Goal: Information Seeking & Learning: Learn about a topic

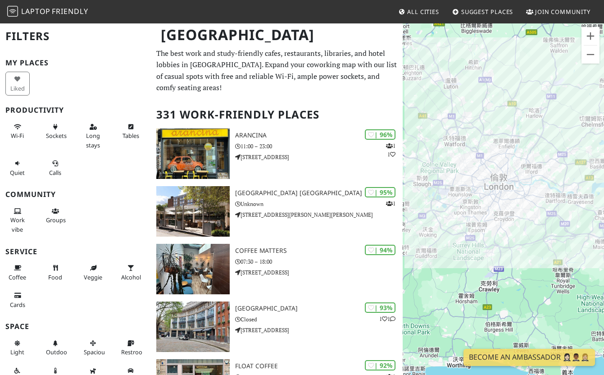
drag, startPoint x: 487, startPoint y: 249, endPoint x: 463, endPoint y: 218, distance: 39.2
click at [463, 218] on div at bounding box center [503, 210] width 201 height 375
click at [62, 136] on span "Sockets" at bounding box center [56, 135] width 21 height 8
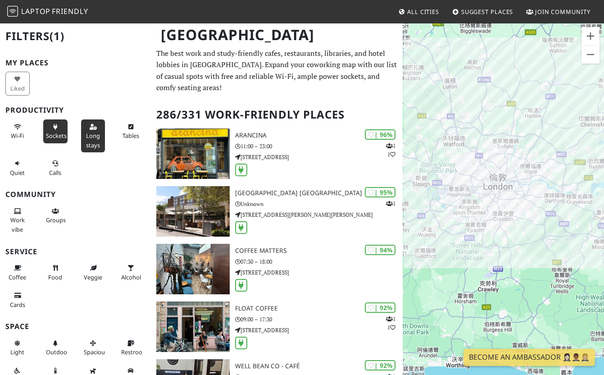
click at [94, 139] on span "Long stays" at bounding box center [93, 139] width 14 height 17
click at [61, 135] on span "Sockets" at bounding box center [56, 135] width 21 height 8
click at [135, 134] on span "Tables" at bounding box center [130, 135] width 17 height 8
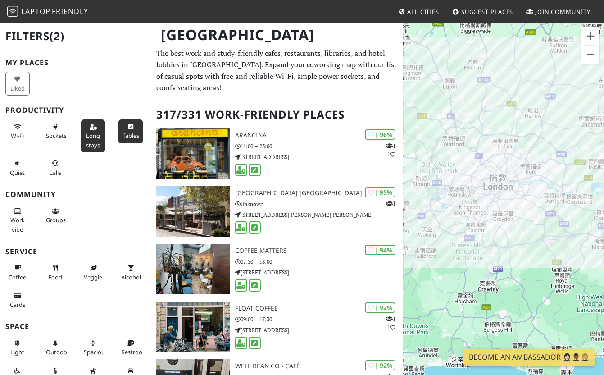
scroll to position [14, 0]
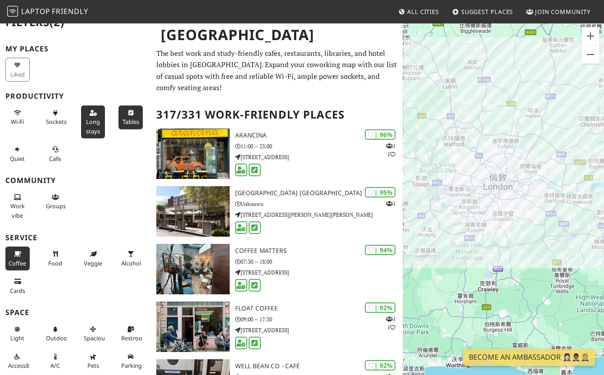
click at [27, 258] on button "Coffee" at bounding box center [17, 258] width 24 height 24
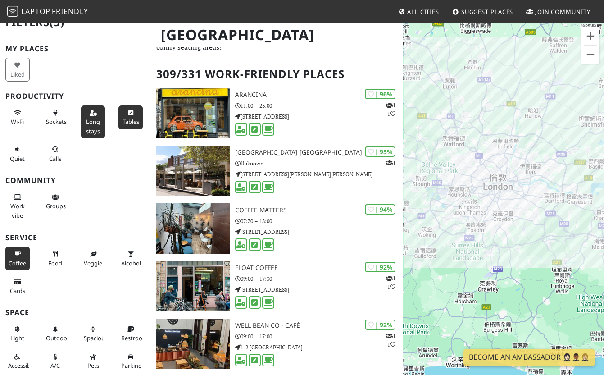
scroll to position [41, 0]
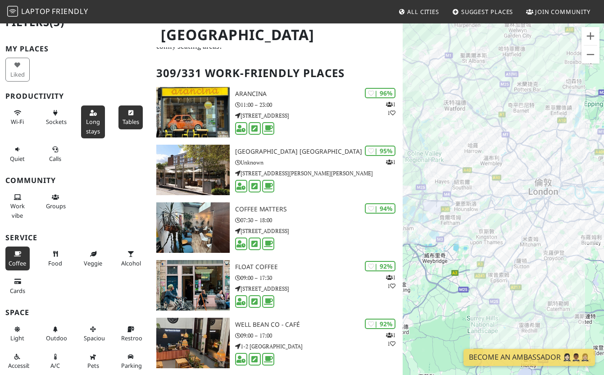
drag, startPoint x: 510, startPoint y: 202, endPoint x: 489, endPoint y: 263, distance: 64.2
click at [489, 263] on div at bounding box center [503, 210] width 201 height 375
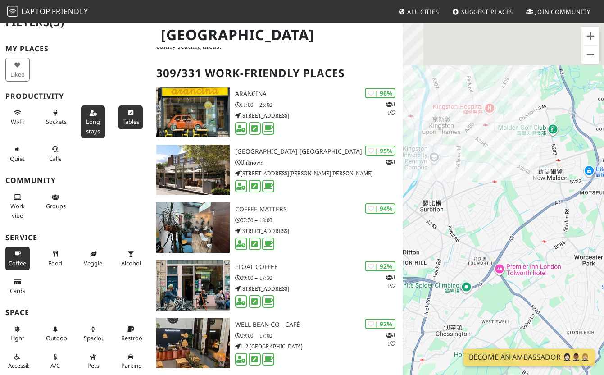
drag, startPoint x: 506, startPoint y: 130, endPoint x: 493, endPoint y: 342, distance: 212.4
click at [493, 342] on div at bounding box center [503, 210] width 201 height 375
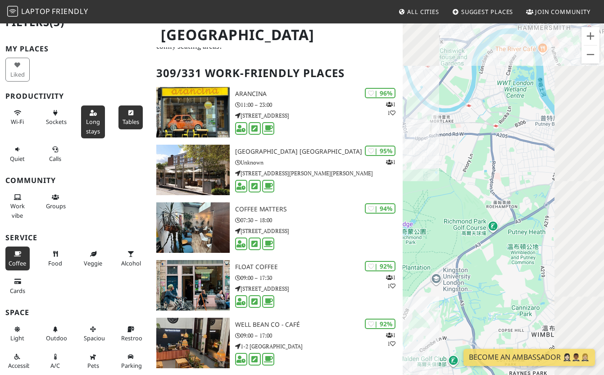
drag, startPoint x: 520, startPoint y: 244, endPoint x: 411, endPoint y: 339, distance: 145.5
click at [411, 339] on div at bounding box center [503, 210] width 201 height 375
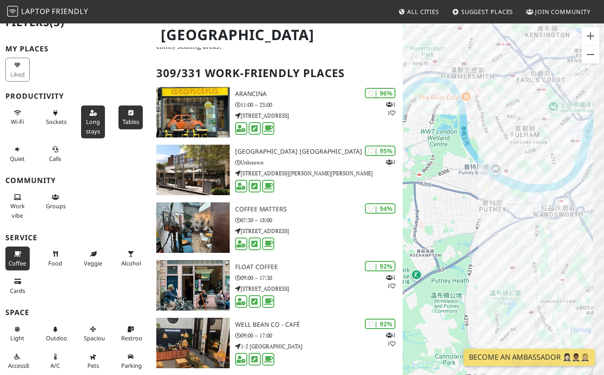
drag, startPoint x: 446, startPoint y: 230, endPoint x: 403, endPoint y: 248, distance: 47.2
click at [403, 248] on div at bounding box center [503, 210] width 201 height 375
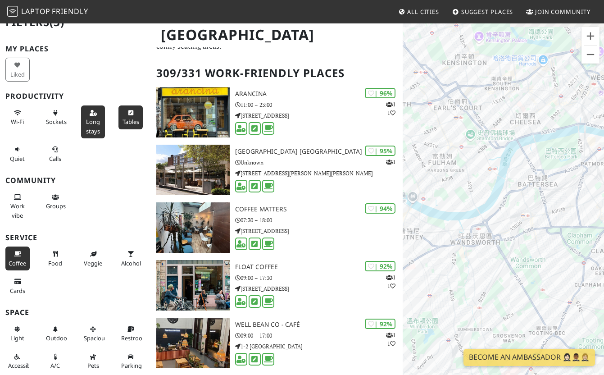
drag, startPoint x: 495, startPoint y: 205, endPoint x: 439, endPoint y: 226, distance: 59.6
click at [439, 226] on div at bounding box center [503, 210] width 201 height 375
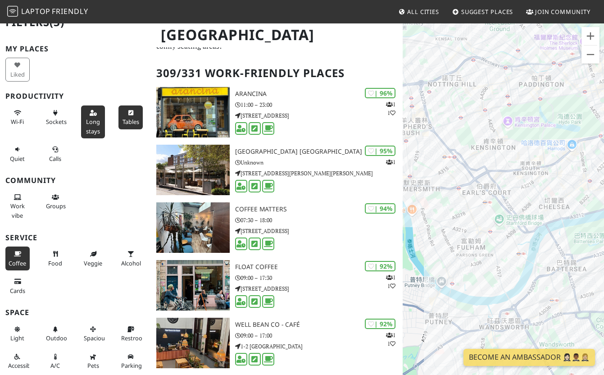
drag, startPoint x: 516, startPoint y: 180, endPoint x: 548, endPoint y: 268, distance: 94.1
click at [548, 268] on div at bounding box center [503, 210] width 201 height 375
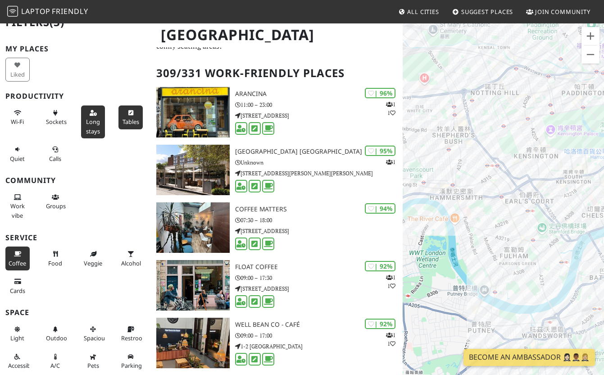
drag, startPoint x: 512, startPoint y: 208, endPoint x: 576, endPoint y: 207, distance: 64.8
click at [576, 207] on div at bounding box center [503, 210] width 201 height 375
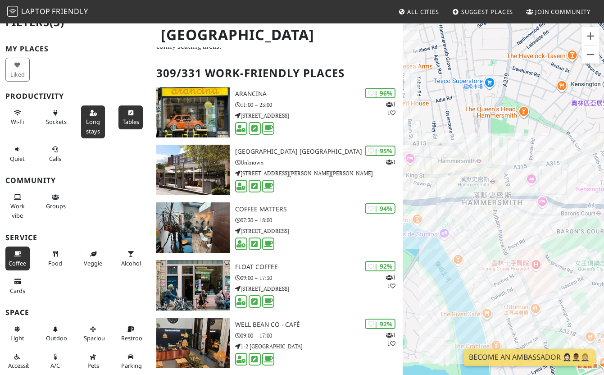
drag, startPoint x: 490, startPoint y: 194, endPoint x: 536, endPoint y: 194, distance: 45.9
click at [536, 194] on div at bounding box center [503, 210] width 201 height 375
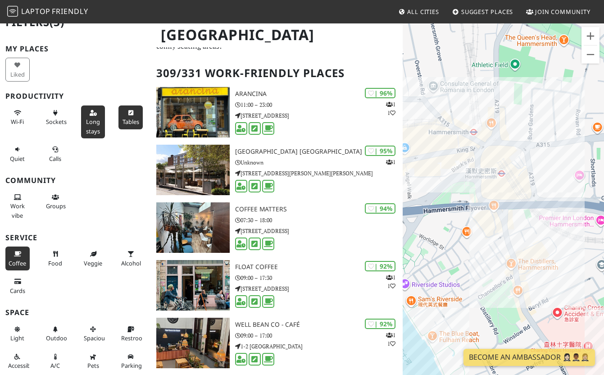
drag, startPoint x: 501, startPoint y: 185, endPoint x: 551, endPoint y: 189, distance: 50.1
click at [551, 189] on div at bounding box center [503, 210] width 201 height 375
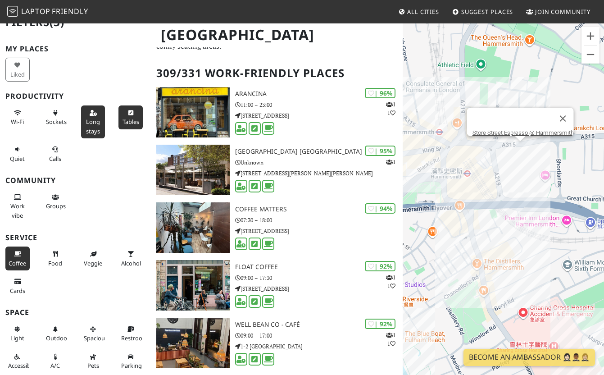
click at [521, 147] on div "Store Street Espresso @ Hammersmith" at bounding box center [503, 210] width 201 height 375
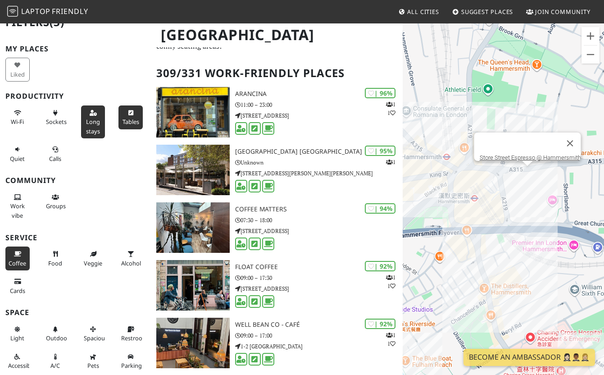
drag, startPoint x: 507, startPoint y: 175, endPoint x: 520, endPoint y: 210, distance: 37.9
click at [520, 210] on div "Store Street Espresso @ Hammersmith" at bounding box center [503, 210] width 201 height 375
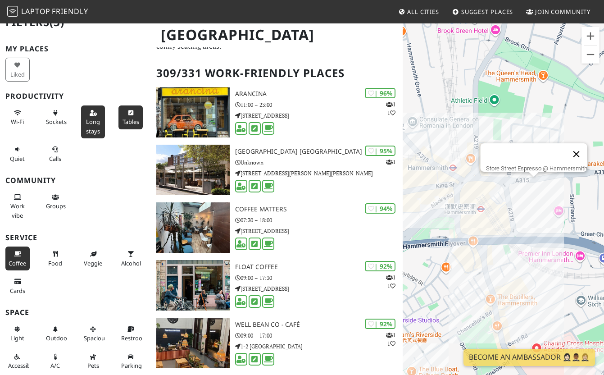
click at [584, 148] on button "關閉" at bounding box center [576, 154] width 22 height 22
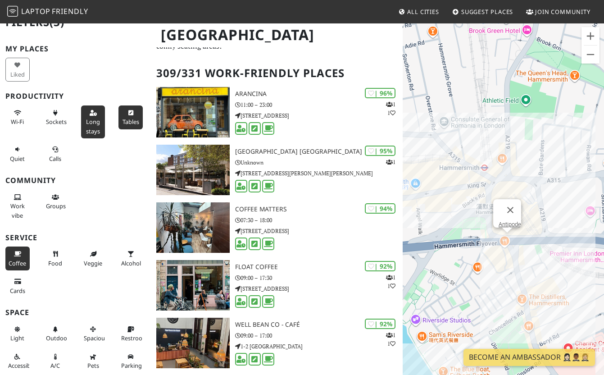
click at [508, 241] on div "Antipode" at bounding box center [503, 210] width 201 height 375
click at [508, 221] on link "Antipode" at bounding box center [509, 224] width 23 height 7
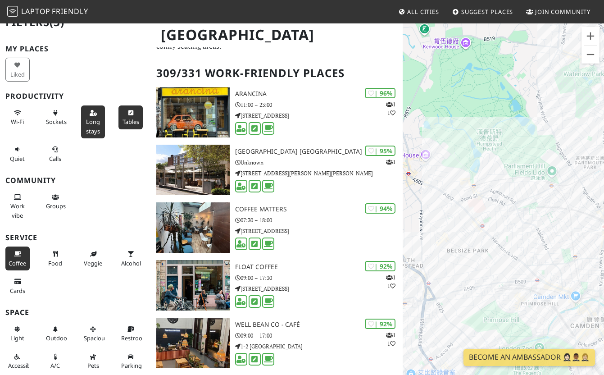
drag, startPoint x: 507, startPoint y: 235, endPoint x: 472, endPoint y: 257, distance: 40.5
click at [472, 257] on div "Antipode" at bounding box center [503, 210] width 201 height 375
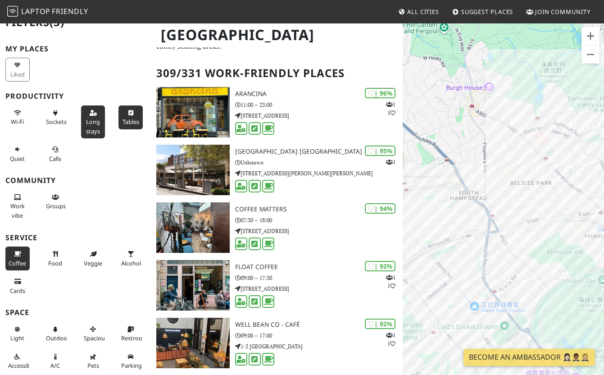
drag, startPoint x: 501, startPoint y: 237, endPoint x: 563, endPoint y: 167, distance: 93.5
click at [563, 167] on div "Antipode" at bounding box center [503, 210] width 201 height 375
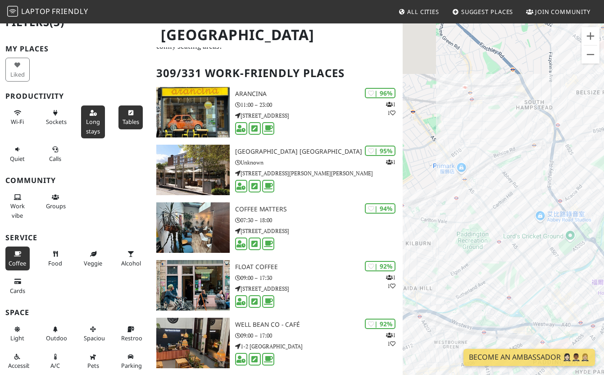
drag, startPoint x: 533, startPoint y: 241, endPoint x: 612, endPoint y: 153, distance: 119.2
click at [603, 153] on html "Laptop Friendly All Cities Suggest Places Join Community London Filters (3) My …" at bounding box center [302, 146] width 604 height 375
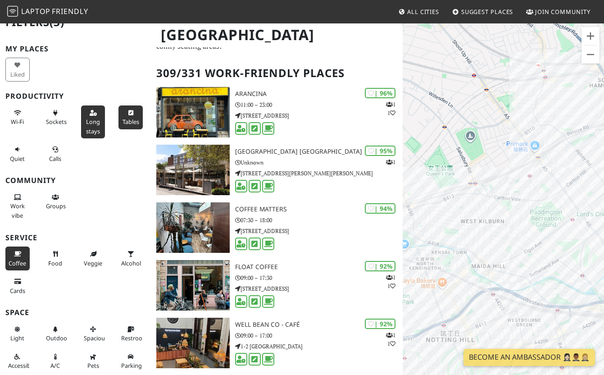
drag, startPoint x: 523, startPoint y: 190, endPoint x: 643, endPoint y: 149, distance: 126.6
click at [603, 149] on html "Laptop Friendly All Cities Suggest Places Join Community London Filters (3) My …" at bounding box center [302, 146] width 604 height 375
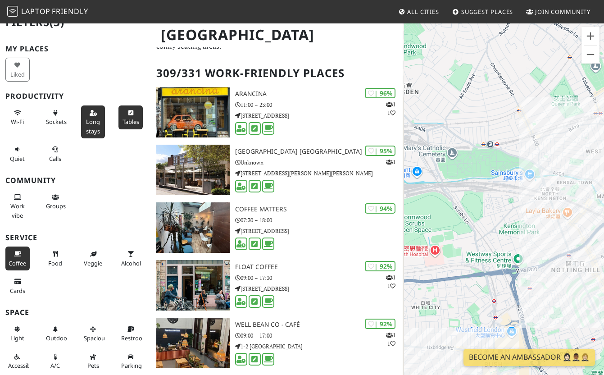
drag, startPoint x: 515, startPoint y: 199, endPoint x: 590, endPoint y: 152, distance: 89.1
click at [590, 152] on div "Antipode" at bounding box center [503, 210] width 201 height 375
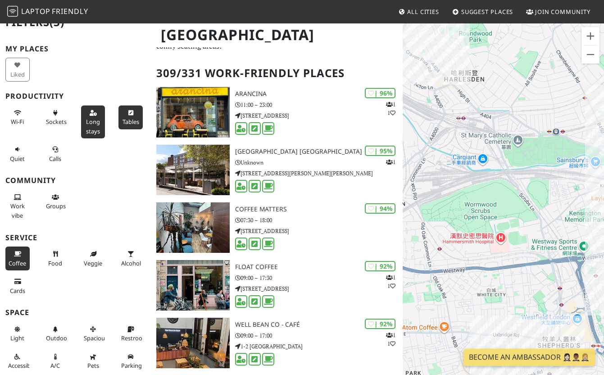
drag, startPoint x: 525, startPoint y: 189, endPoint x: 592, endPoint y: 176, distance: 68.3
click at [592, 176] on div "Antipode" at bounding box center [503, 210] width 201 height 375
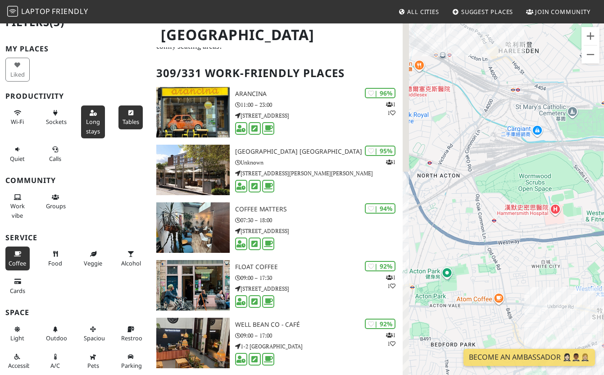
drag, startPoint x: 525, startPoint y: 207, endPoint x: 581, endPoint y: 179, distance: 62.2
click at [581, 179] on div "Antipode" at bounding box center [503, 210] width 201 height 375
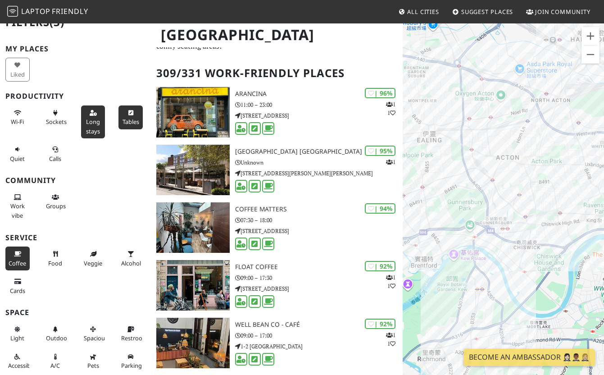
drag, startPoint x: 517, startPoint y: 232, endPoint x: 580, endPoint y: 130, distance: 120.1
click at [580, 131] on div "Antipode" at bounding box center [503, 210] width 201 height 375
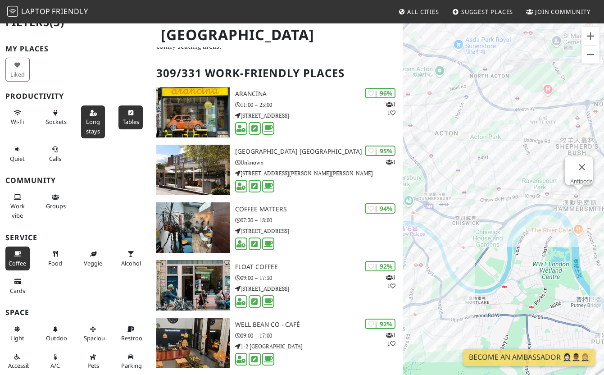
drag, startPoint x: 524, startPoint y: 256, endPoint x: 458, endPoint y: 238, distance: 68.3
click at [458, 238] on div "Antipode" at bounding box center [503, 210] width 201 height 375
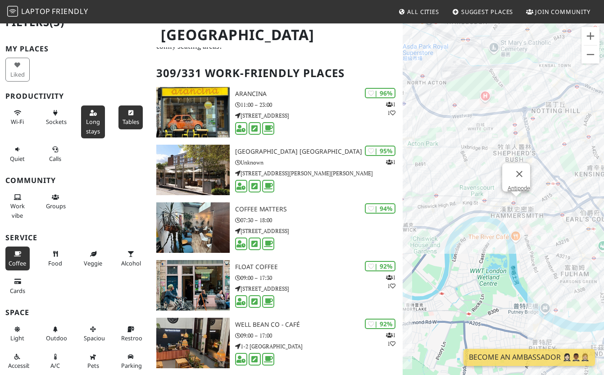
drag, startPoint x: 525, startPoint y: 220, endPoint x: 452, endPoint y: 223, distance: 73.5
click at [452, 224] on div "Antipode" at bounding box center [503, 210] width 201 height 375
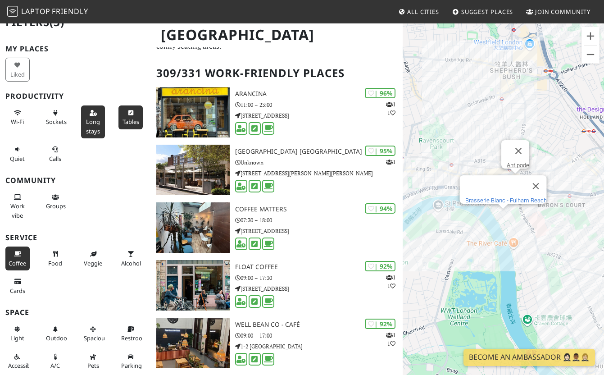
click at [499, 197] on link "Brasserie Blanc - Fulham Reach" at bounding box center [505, 200] width 81 height 7
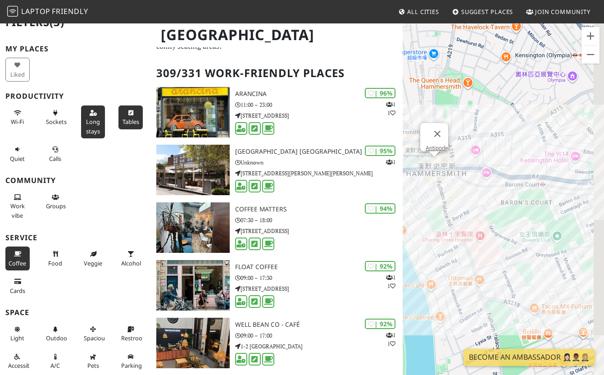
drag, startPoint x: 553, startPoint y: 227, endPoint x: 481, endPoint y: 242, distance: 73.6
click at [481, 242] on div "Antipode" at bounding box center [503, 210] width 201 height 375
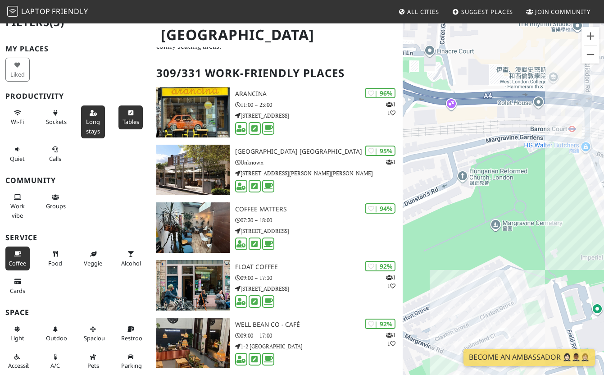
drag, startPoint x: 533, startPoint y: 209, endPoint x: 544, endPoint y: 206, distance: 12.0
click at [545, 207] on div "Antipode" at bounding box center [503, 210] width 201 height 375
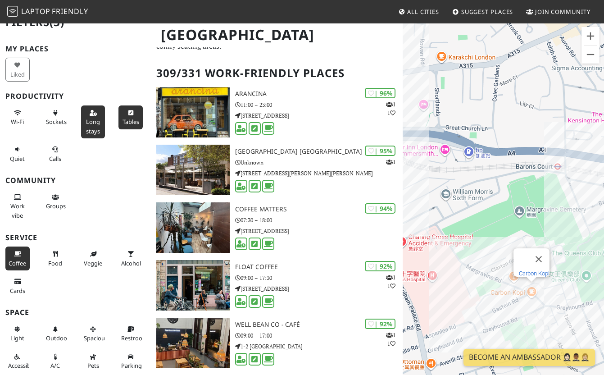
click at [526, 270] on link "Carbon Kopi" at bounding box center [534, 273] width 31 height 7
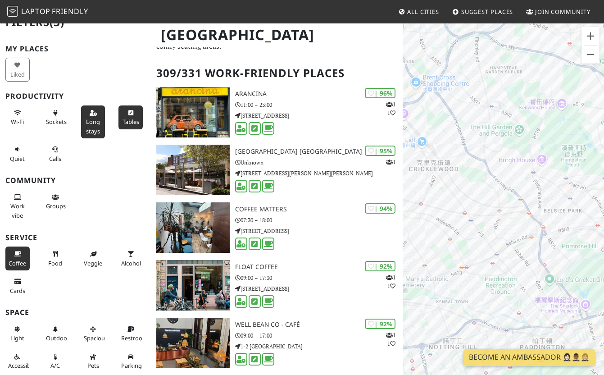
drag, startPoint x: 525, startPoint y: 221, endPoint x: 561, endPoint y: 204, distance: 40.1
click at [562, 206] on div "Antipode" at bounding box center [503, 210] width 201 height 375
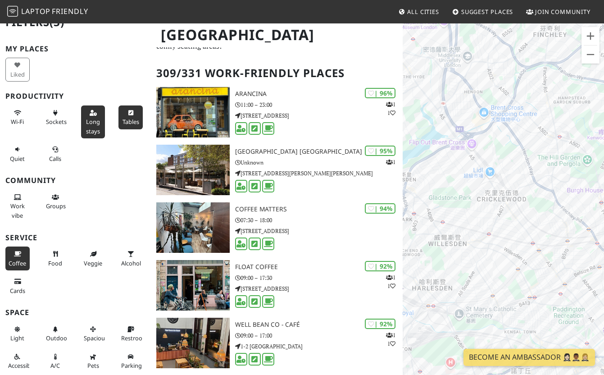
drag, startPoint x: 497, startPoint y: 235, endPoint x: 556, endPoint y: 262, distance: 64.5
click at [561, 266] on div "Antipode" at bounding box center [503, 210] width 201 height 375
drag, startPoint x: 515, startPoint y: 244, endPoint x: 570, endPoint y: 242, distance: 55.4
click at [570, 243] on div "Antipode" at bounding box center [503, 210] width 201 height 375
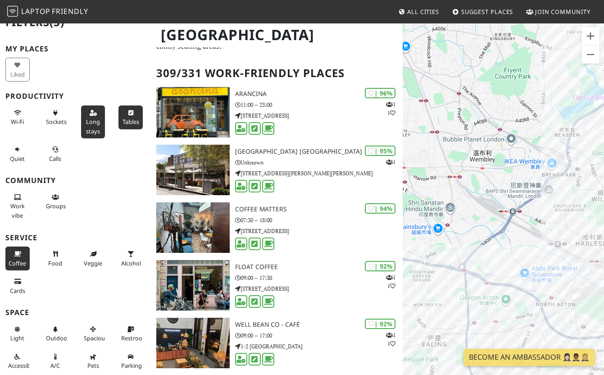
drag, startPoint x: 514, startPoint y: 232, endPoint x: 612, endPoint y: 185, distance: 108.7
click at [603, 185] on html "Laptop Friendly All Cities Suggest Places Join Community London Filters (3) My …" at bounding box center [302, 146] width 604 height 375
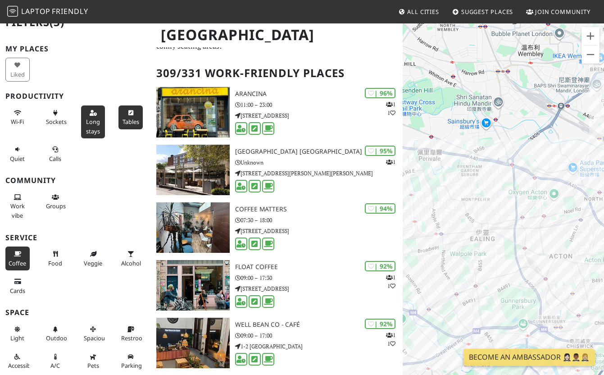
drag, startPoint x: 549, startPoint y: 214, endPoint x: 606, endPoint y: 120, distance: 110.3
click at [603, 120] on html "Laptop Friendly All Cities Suggest Places Join Community London Filters (3) My …" at bounding box center [302, 146] width 604 height 375
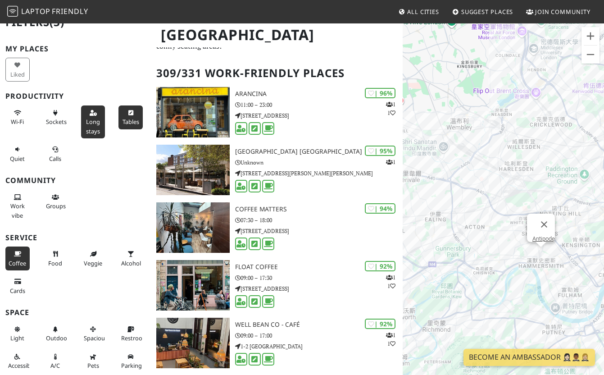
drag, startPoint x: 505, startPoint y: 240, endPoint x: 416, endPoint y: 238, distance: 89.2
click at [416, 238] on div "Antipode" at bounding box center [503, 210] width 201 height 375
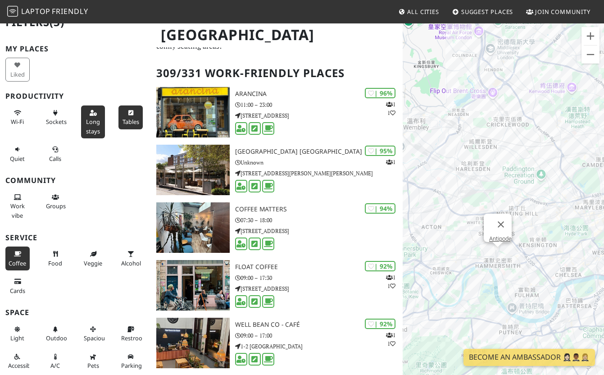
drag, startPoint x: 504, startPoint y: 281, endPoint x: 477, endPoint y: 280, distance: 26.6
click at [477, 280] on div "Antipode" at bounding box center [503, 210] width 201 height 375
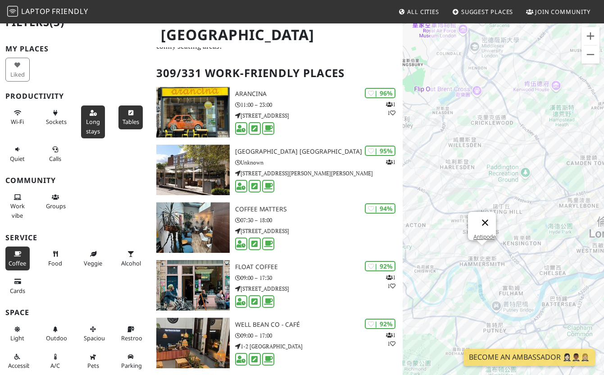
click at [491, 218] on button "關閉" at bounding box center [485, 223] width 22 height 22
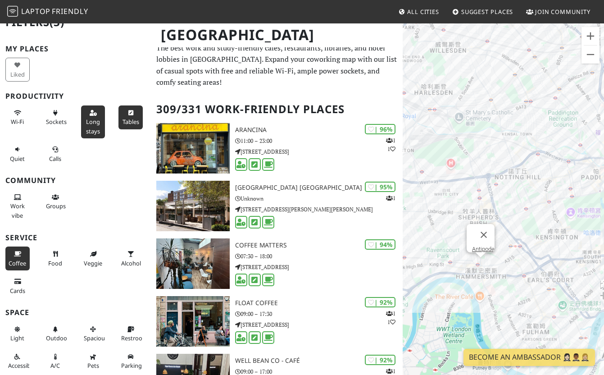
scroll to position [0, 0]
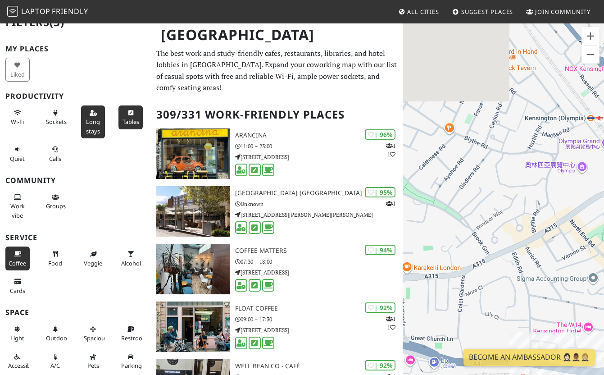
drag, startPoint x: 482, startPoint y: 264, endPoint x: 650, endPoint y: 194, distance: 181.8
click at [603, 194] on html "Laptop Friendly All Cities Suggest Places Join Community London Filters (3) My …" at bounding box center [302, 187] width 604 height 375
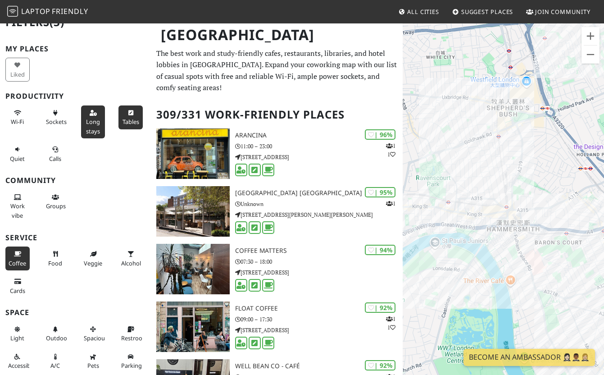
drag, startPoint x: 474, startPoint y: 142, endPoint x: 508, endPoint y: 138, distance: 34.0
click at [508, 139] on div at bounding box center [503, 210] width 201 height 375
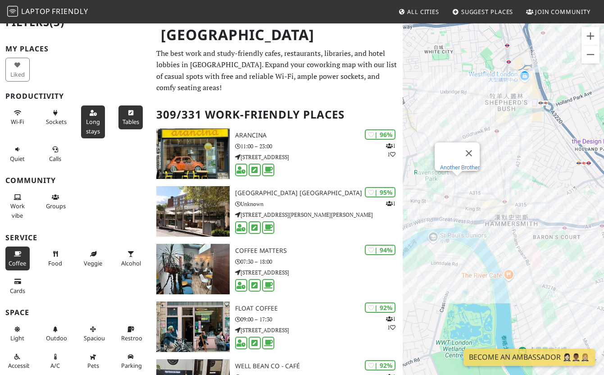
click at [459, 164] on link "Another Brother" at bounding box center [460, 167] width 40 height 7
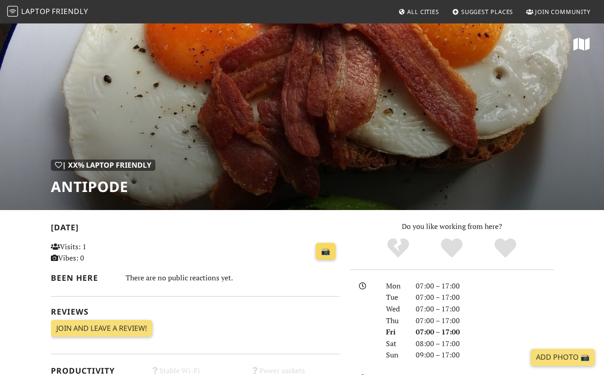
click at [323, 253] on link "📸" at bounding box center [326, 251] width 20 height 17
click at [580, 45] on icon at bounding box center [581, 44] width 16 height 14
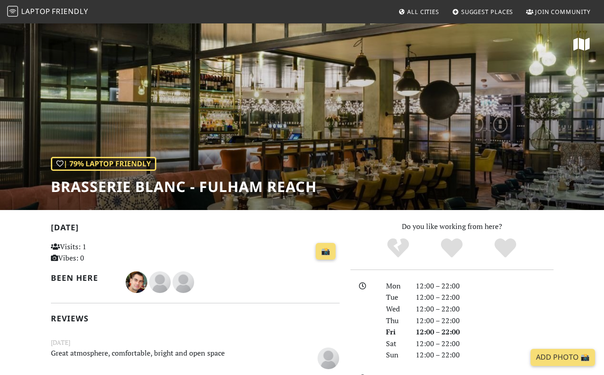
click at [582, 43] on icon at bounding box center [581, 44] width 16 height 14
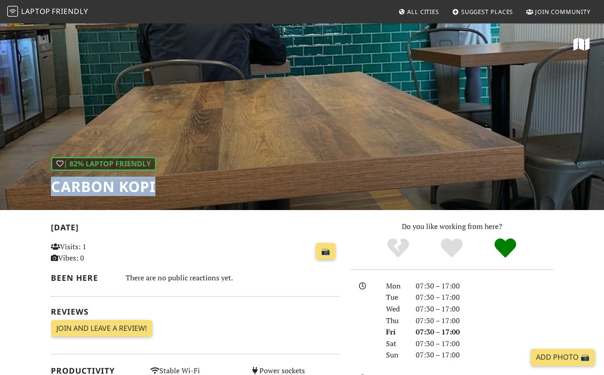
drag, startPoint x: 160, startPoint y: 184, endPoint x: 48, endPoint y: 185, distance: 111.7
click at [48, 185] on div "| 82% Laptop Friendly Carbon Kopi" at bounding box center [302, 116] width 604 height 187
copy h1 "Carbon Kopi"
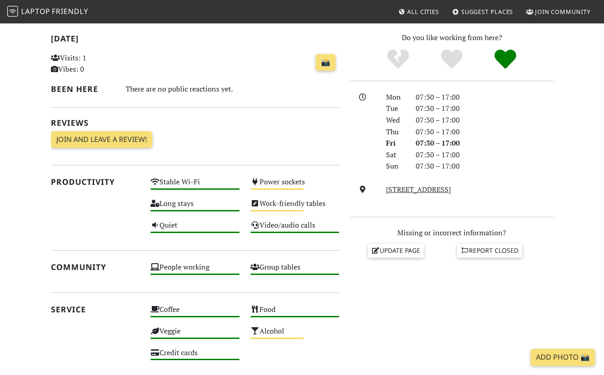
scroll to position [167, 0]
